Goal: Task Accomplishment & Management: Use online tool/utility

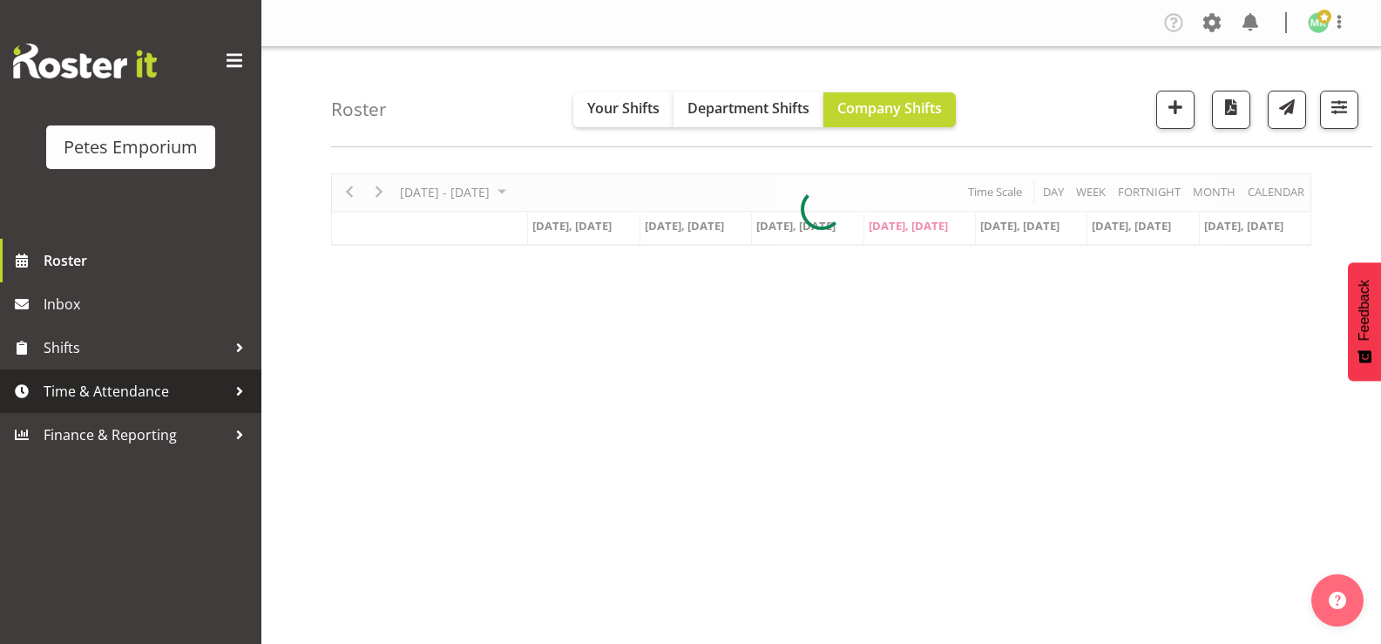
click at [106, 395] on span "Time & Attendance" at bounding box center [135, 391] width 183 height 26
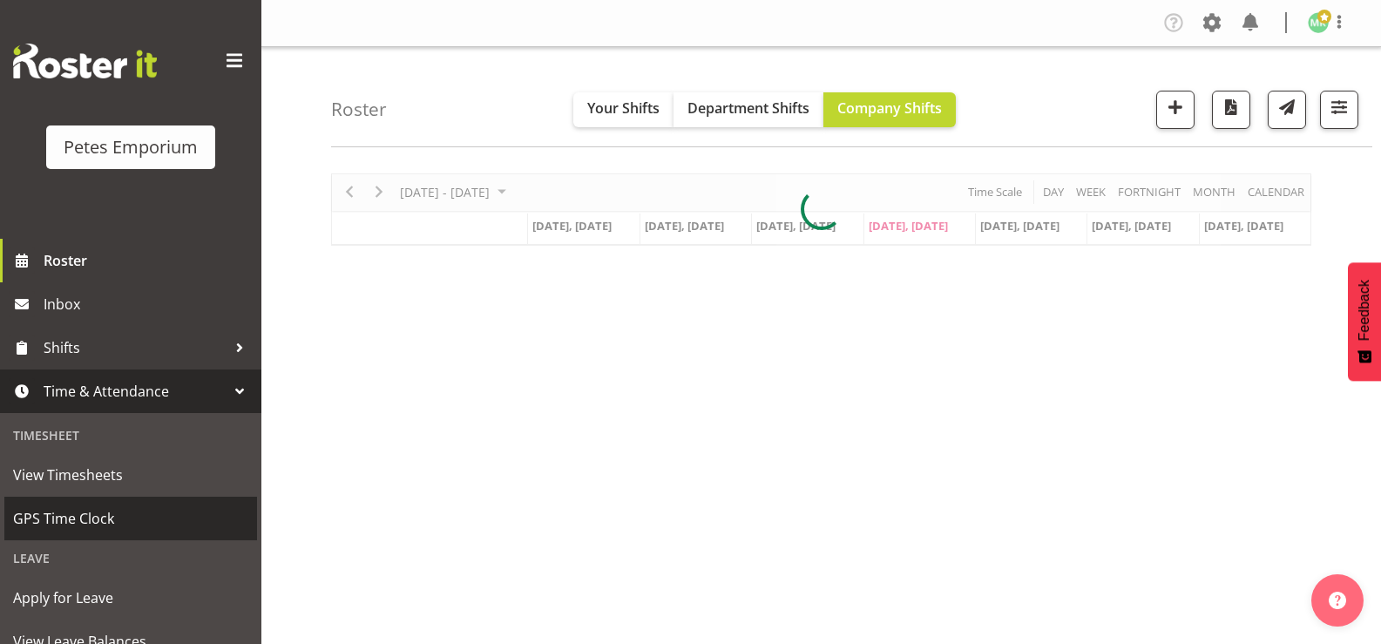
click at [113, 526] on span "GPS Time Clock" at bounding box center [130, 518] width 235 height 26
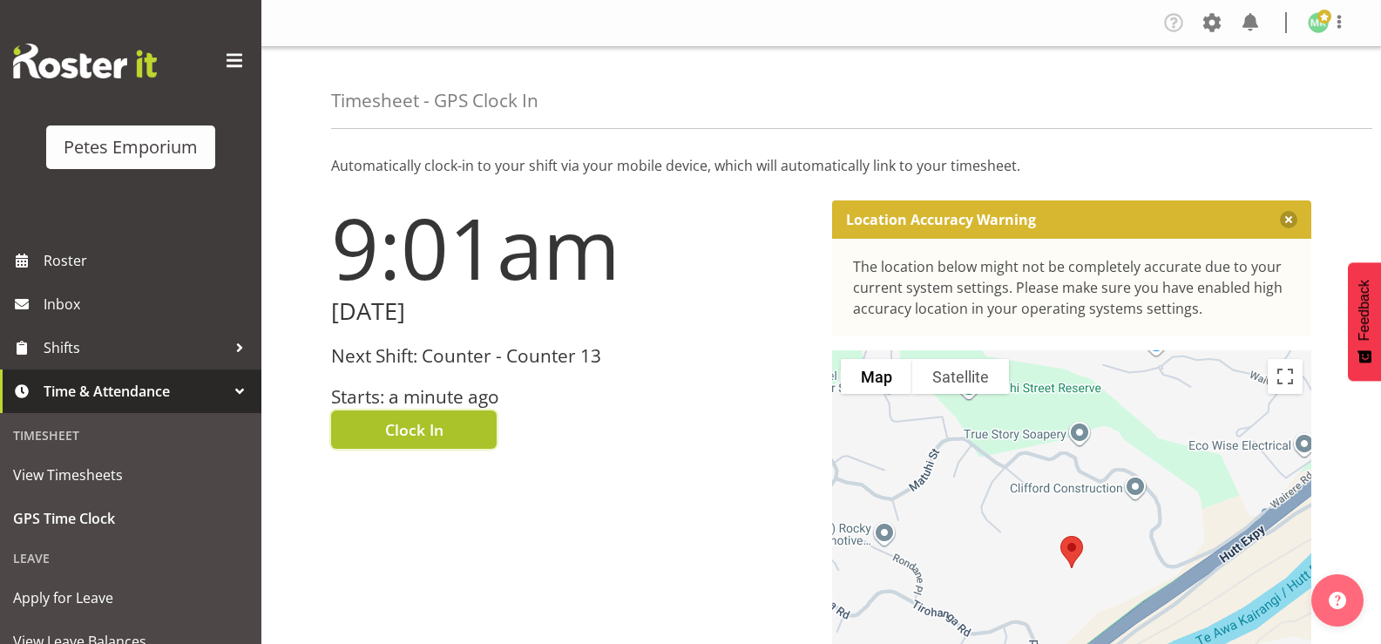
click at [435, 429] on span "Clock In" at bounding box center [414, 429] width 58 height 23
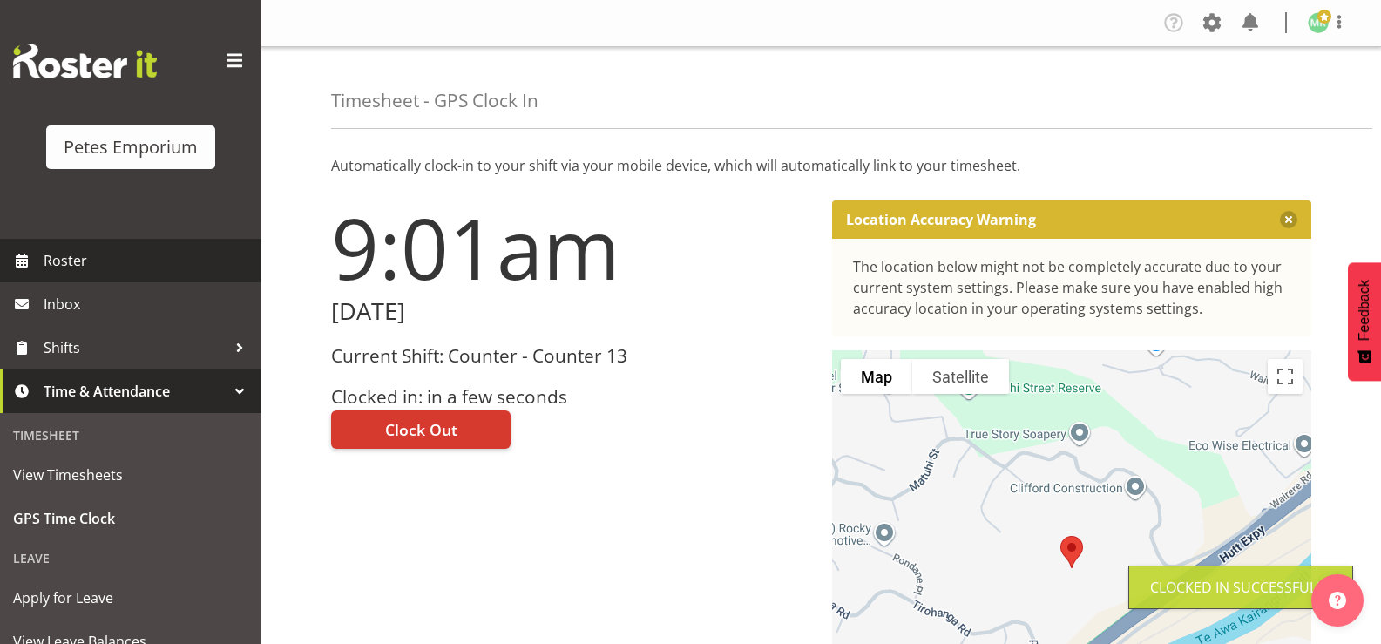
click at [123, 265] on span "Roster" at bounding box center [148, 260] width 209 height 26
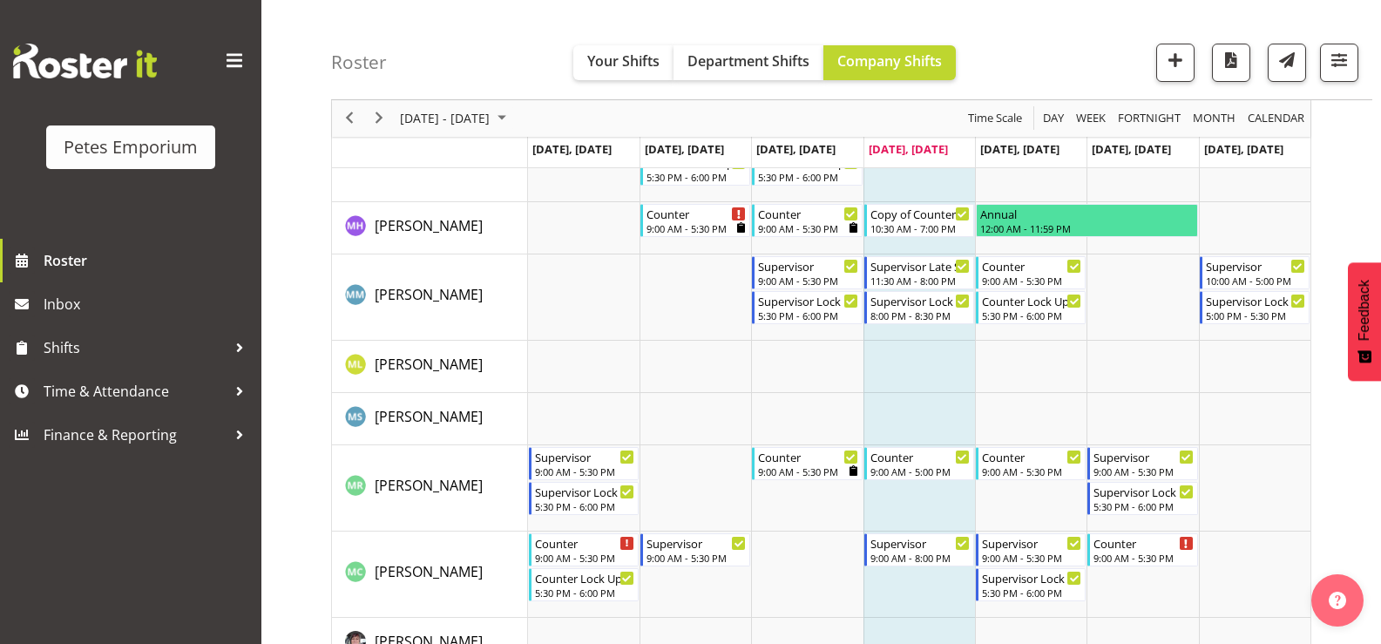
scroll to position [1220, 0]
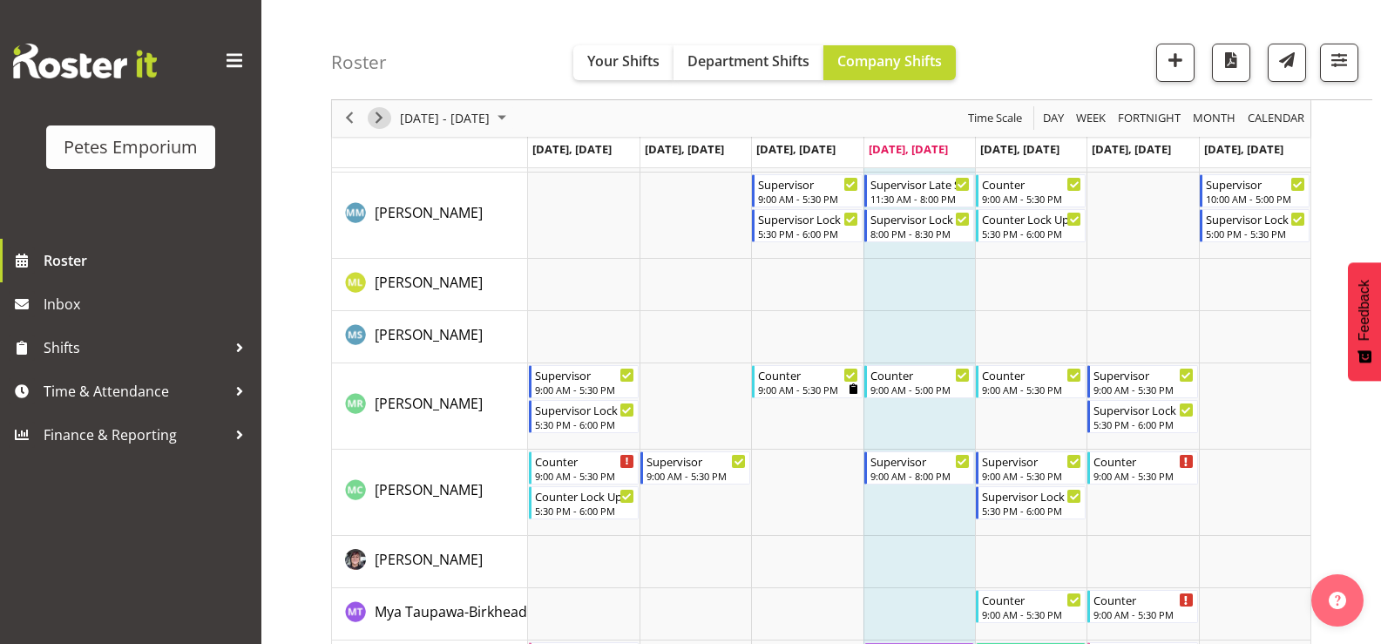
click at [379, 120] on span "Next" at bounding box center [379, 119] width 21 height 22
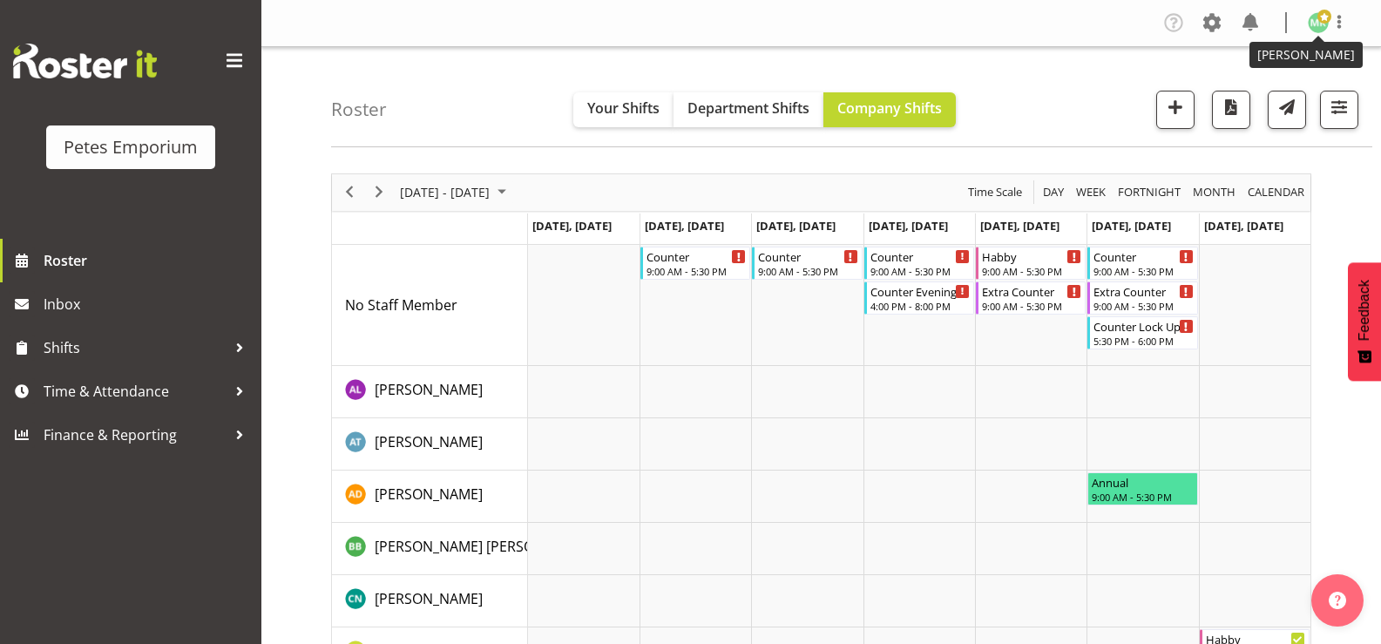
click at [1325, 28] on img at bounding box center [1318, 22] width 21 height 21
click at [1231, 98] on link "Log Out" at bounding box center [1266, 91] width 167 height 31
